Goal: Obtain resource: Obtain resource

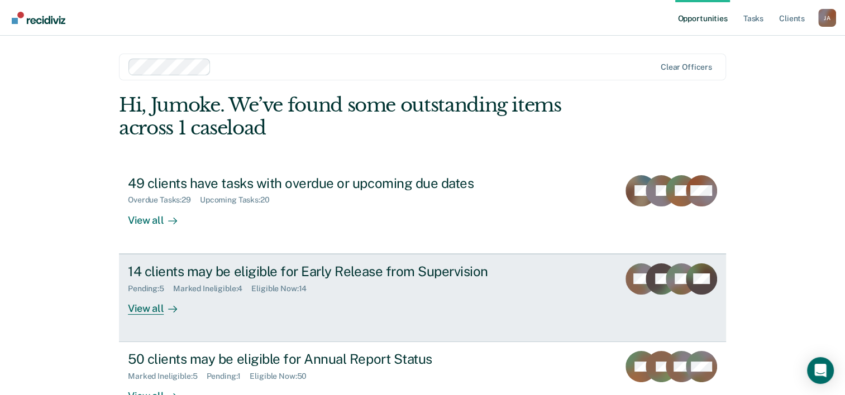
click at [308, 280] on div "Pending : 5 Marked Ineligible : 4 Eligible Now : 14" at bounding box center [324, 287] width 392 height 14
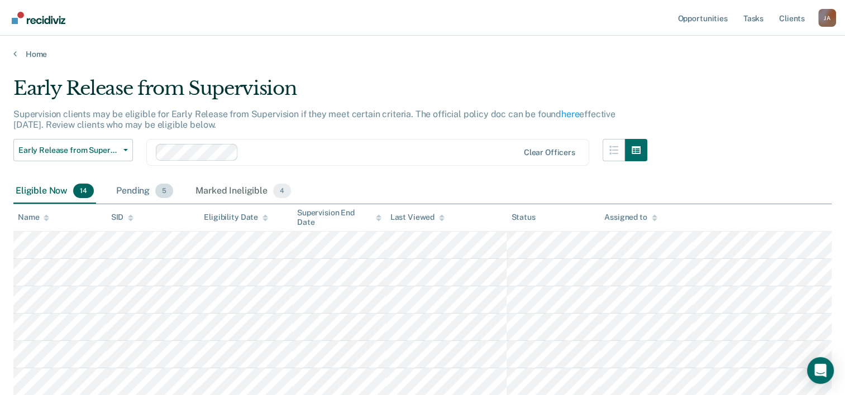
click at [141, 192] on div "Pending 5" at bounding box center [144, 191] width 61 height 25
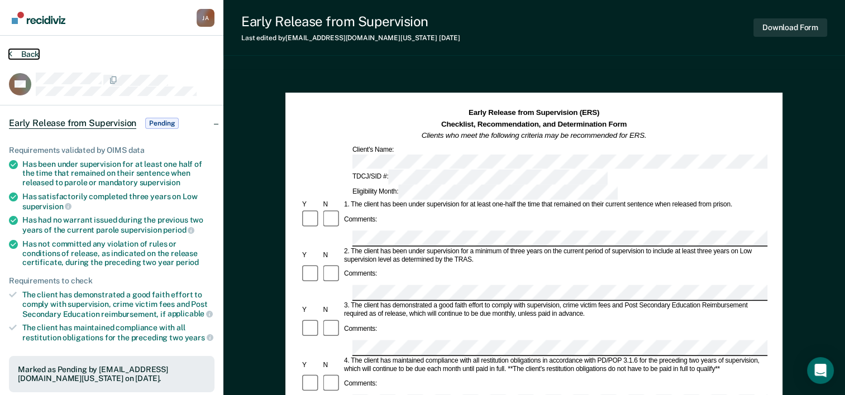
click at [11, 51] on icon at bounding box center [10, 53] width 3 height 9
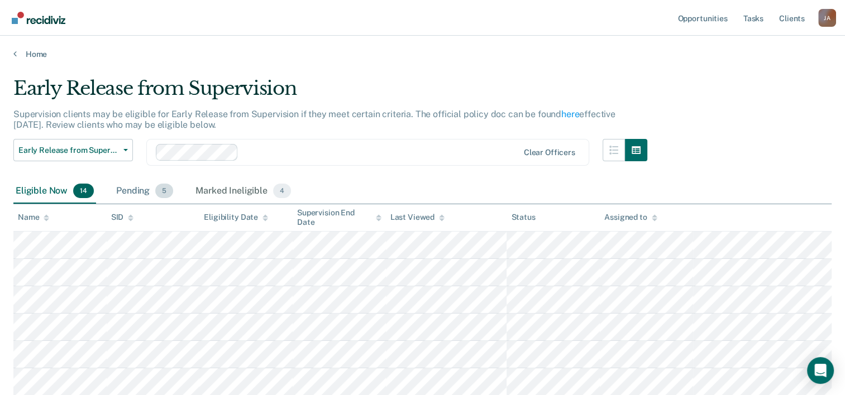
click at [144, 192] on div "Pending 5" at bounding box center [144, 191] width 61 height 25
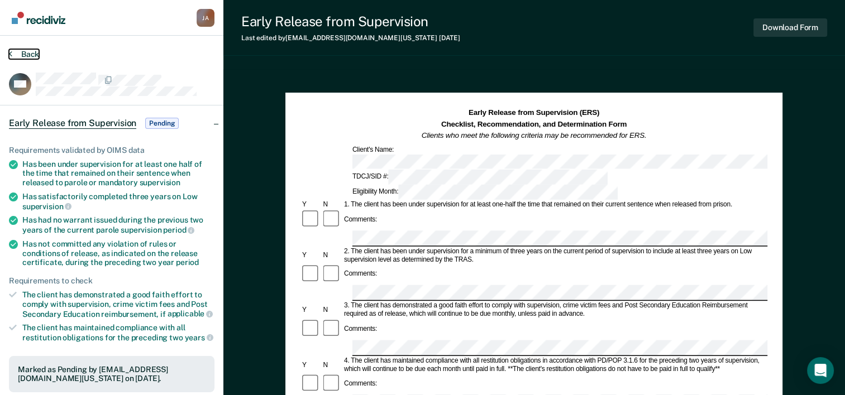
click at [11, 54] on icon at bounding box center [10, 53] width 3 height 9
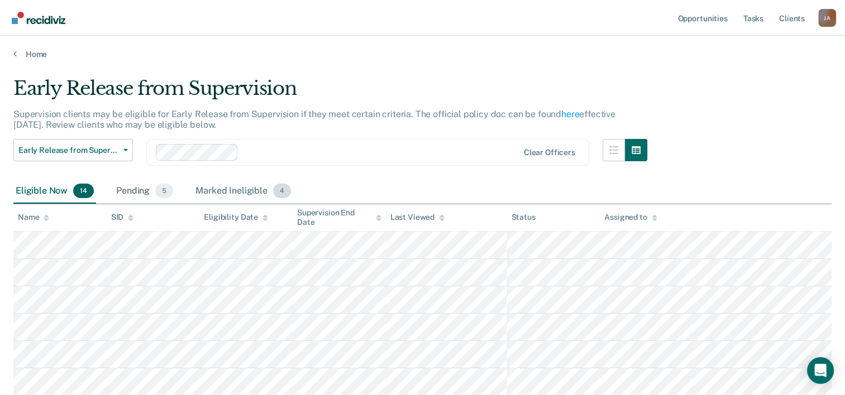
click at [225, 189] on div "Marked Ineligible 4" at bounding box center [243, 191] width 100 height 25
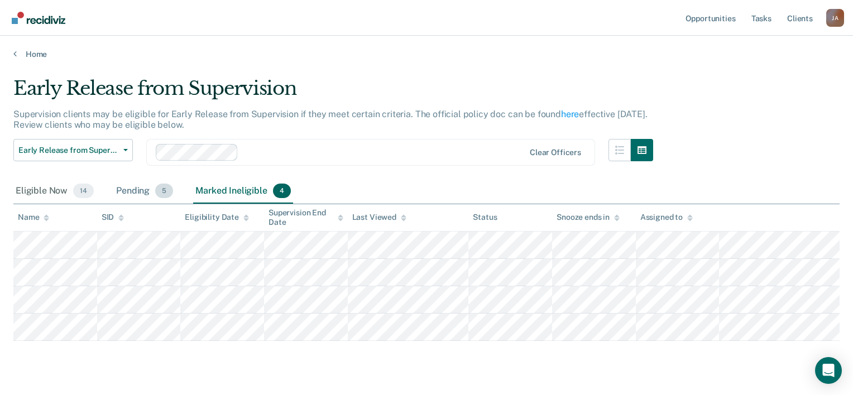
click at [140, 193] on div "Pending 5" at bounding box center [144, 191] width 61 height 25
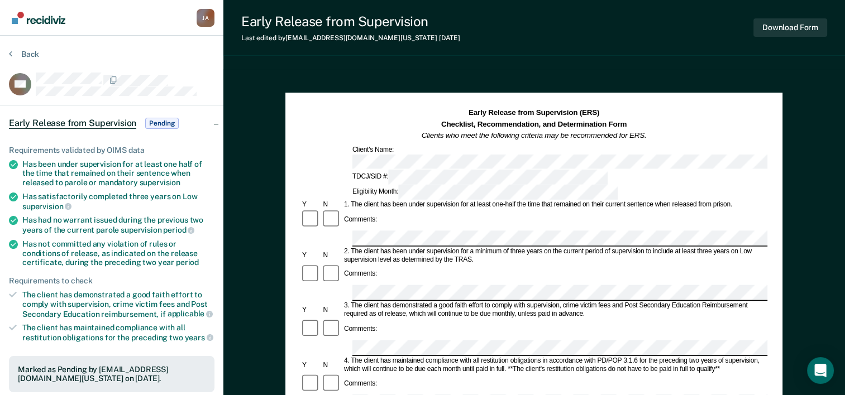
click at [8, 54] on section "Back AA Early Release from Supervision Pending Requirements validated by OIMS d…" at bounding box center [111, 335] width 223 height 598
click at [11, 52] on icon at bounding box center [10, 53] width 3 height 9
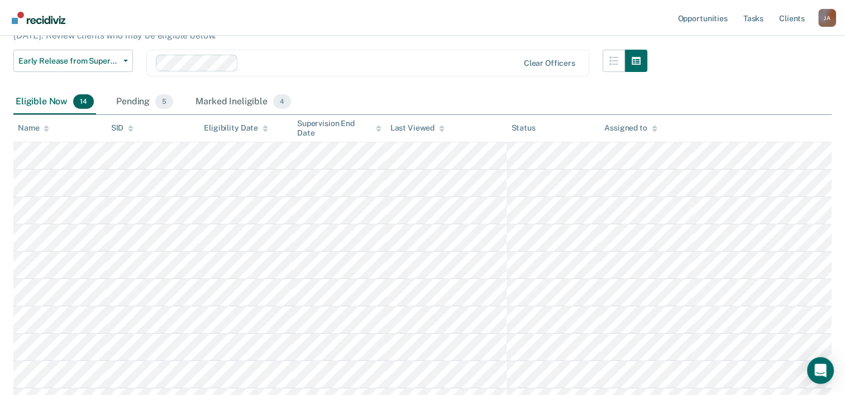
scroll to position [112, 0]
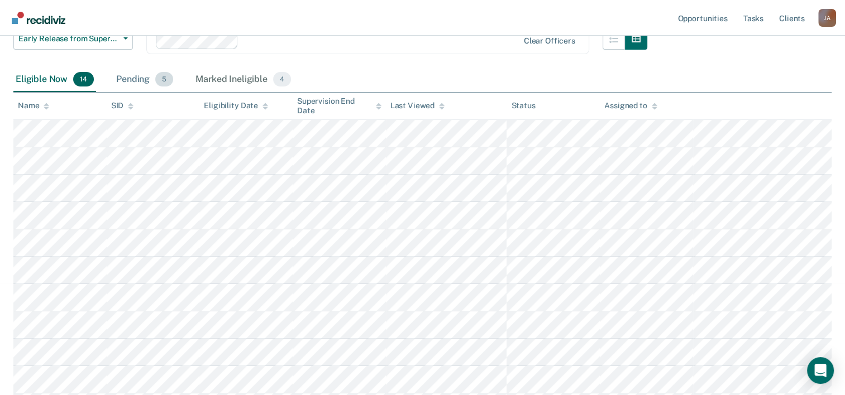
click at [146, 80] on div "Pending 5" at bounding box center [144, 80] width 61 height 25
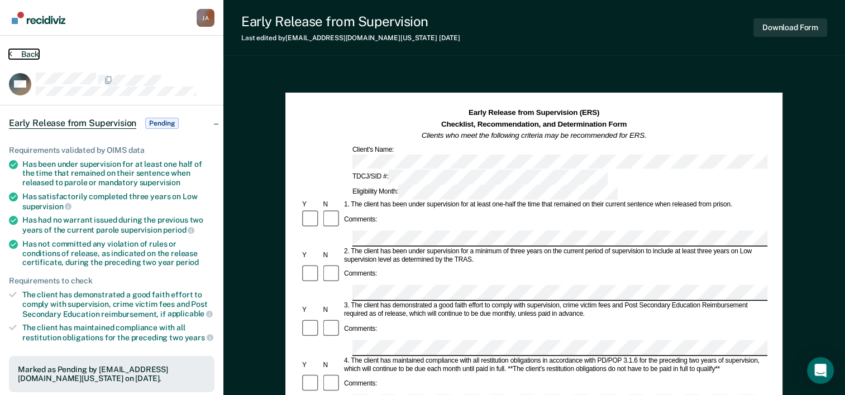
click at [12, 52] on button "Back" at bounding box center [24, 54] width 30 height 10
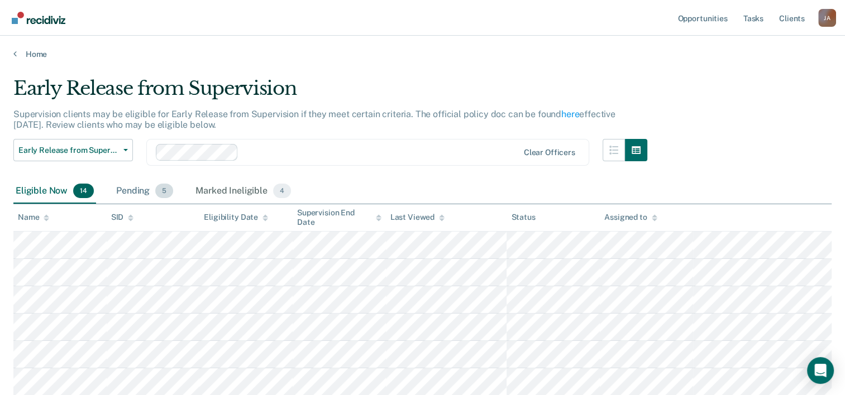
click at [140, 186] on div "Pending 5" at bounding box center [144, 191] width 61 height 25
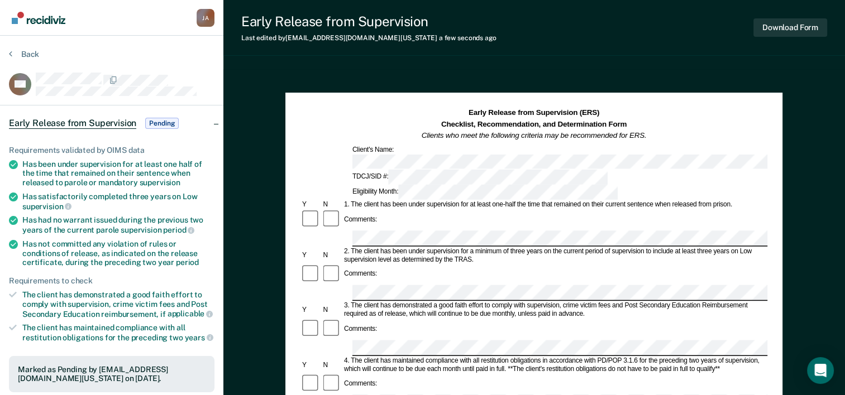
click at [8, 51] on section "Back AA Early Release from Supervision Pending Requirements validated by OIMS d…" at bounding box center [111, 335] width 223 height 598
click at [11, 56] on icon at bounding box center [10, 53] width 3 height 9
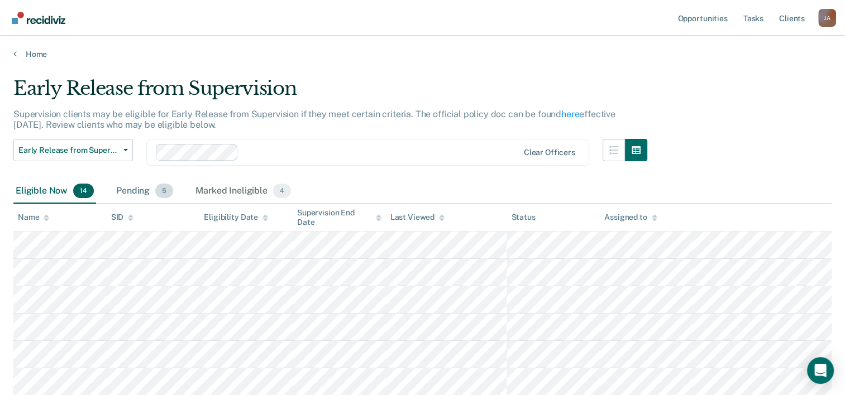
click at [138, 190] on div "Pending 5" at bounding box center [144, 191] width 61 height 25
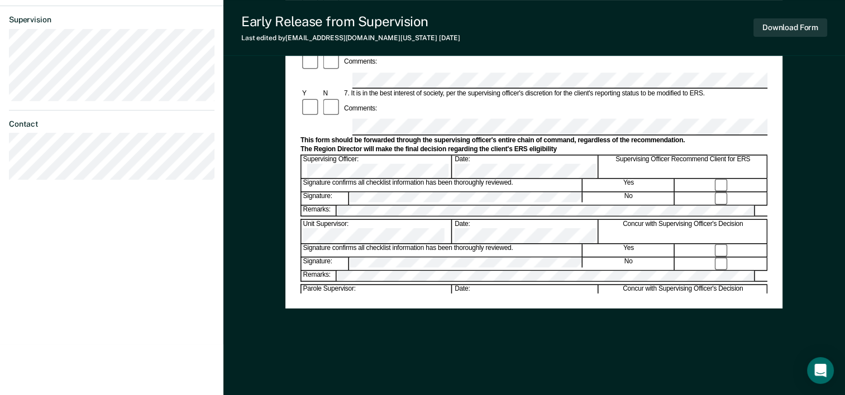
scroll to position [0, 1]
click at [400, 350] on div "Assistant Region Director:" at bounding box center [377, 361] width 151 height 23
click at [793, 136] on div "Early Release from Supervision (ERS) Checklist, Recommendation, and Determinati…" at bounding box center [534, 17] width 622 height 758
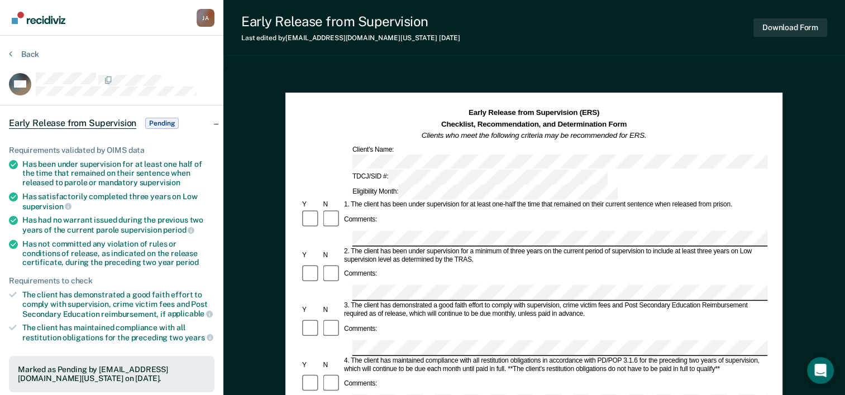
click at [8, 51] on section "Back MH Early Release from Supervision Pending Requirements validated by OIMS d…" at bounding box center [111, 335] width 223 height 598
click at [8, 52] on section "Back MH Early Release from Supervision Pending Requirements validated by OIMS d…" at bounding box center [111, 335] width 223 height 598
click at [13, 53] on button "Back" at bounding box center [24, 54] width 30 height 10
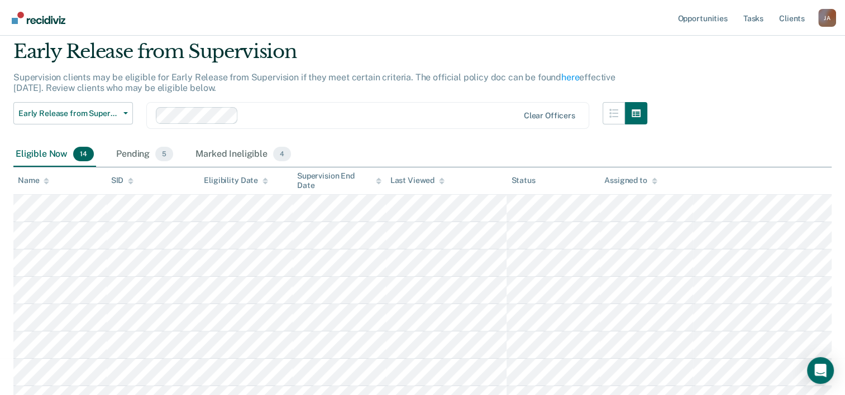
scroll to position [56, 0]
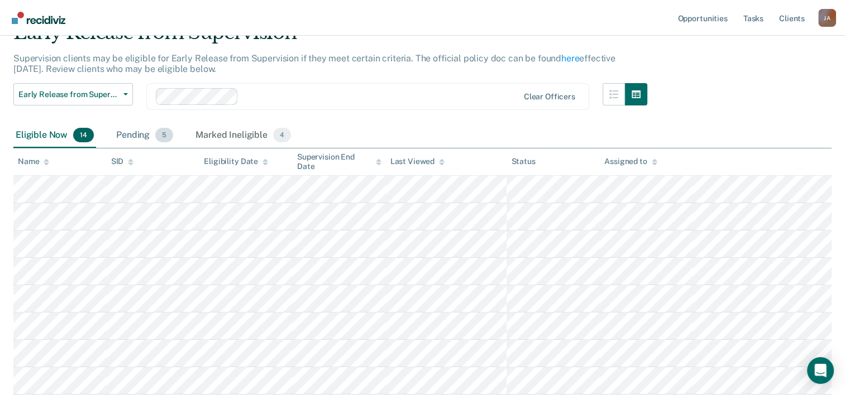
click at [140, 134] on div "Pending 5" at bounding box center [144, 135] width 61 height 25
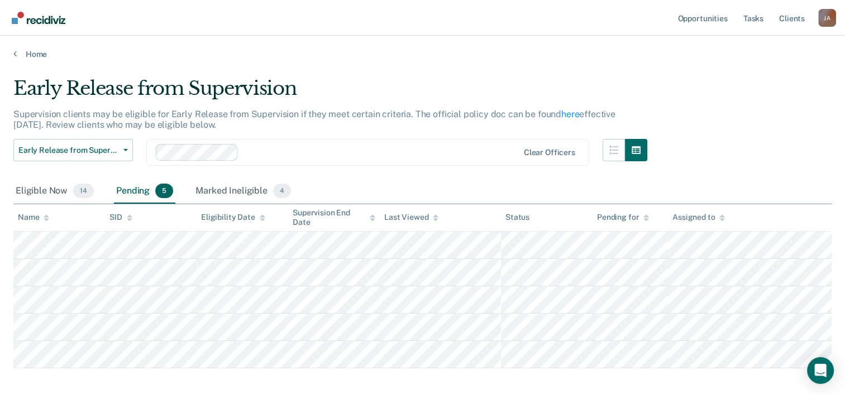
scroll to position [0, 0]
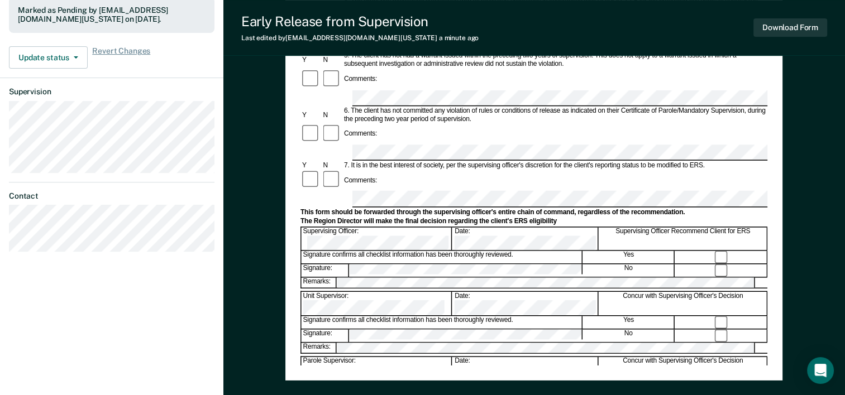
scroll to position [335, 0]
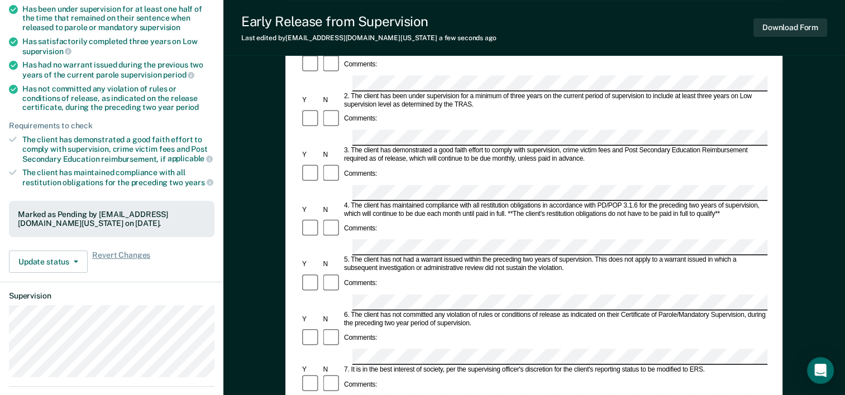
scroll to position [152, 0]
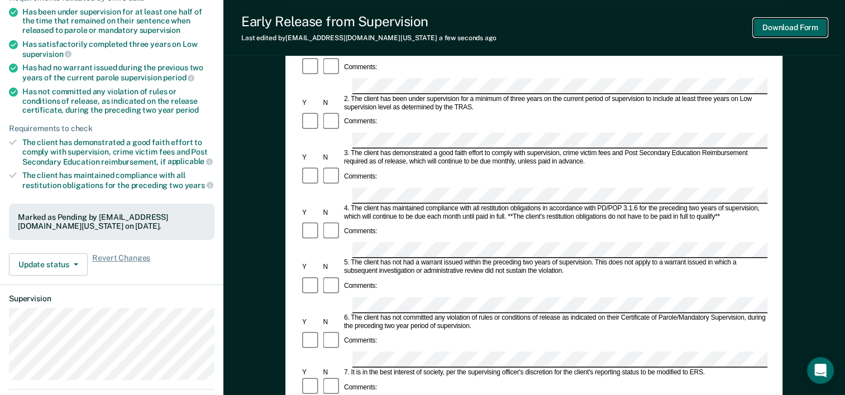
click at [779, 32] on button "Download Form" at bounding box center [790, 27] width 74 height 18
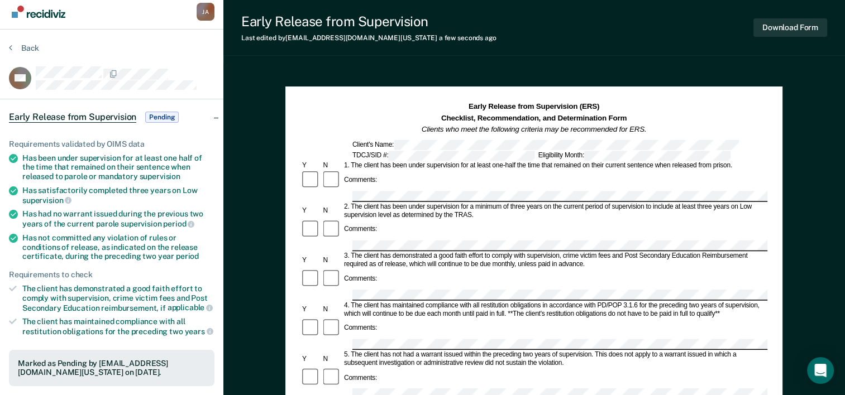
scroll to position [0, 0]
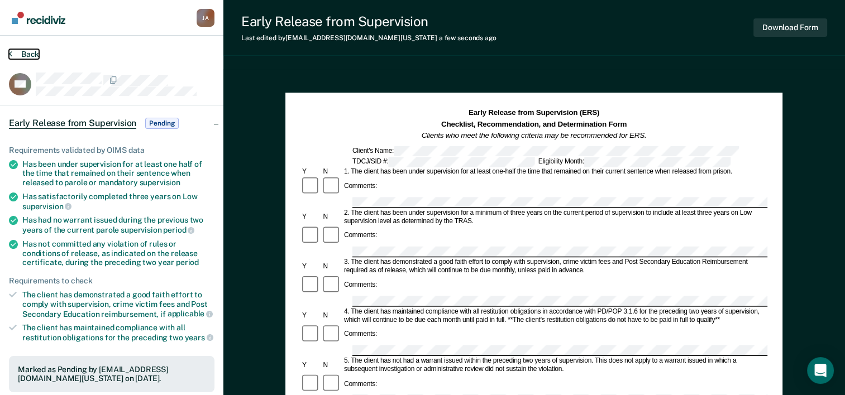
click at [11, 51] on icon at bounding box center [10, 53] width 3 height 9
